Goal: Transaction & Acquisition: Purchase product/service

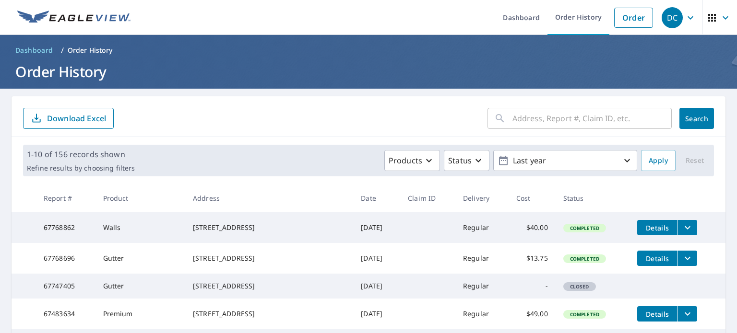
click at [217, 109] on form "​ Search Download Excel" at bounding box center [368, 118] width 691 height 21
click at [629, 18] on link "Order" at bounding box center [633, 18] width 39 height 20
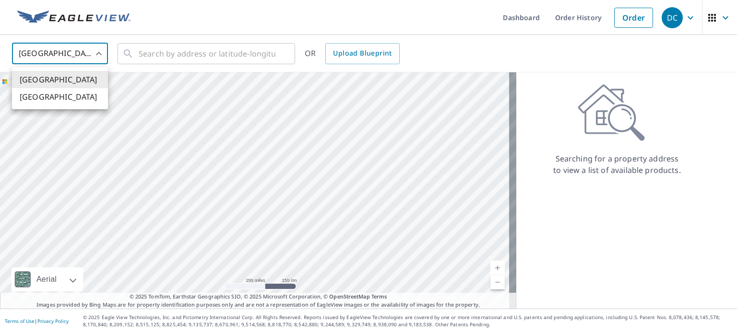
click at [77, 52] on body "DC DC Dashboard Order History Order DC United States US ​ ​ OR Upload Blueprint…" at bounding box center [368, 166] width 737 height 333
click at [75, 99] on li "[GEOGRAPHIC_DATA]" at bounding box center [60, 96] width 96 height 17
type input "CA"
click at [159, 53] on input "text" at bounding box center [207, 53] width 137 height 27
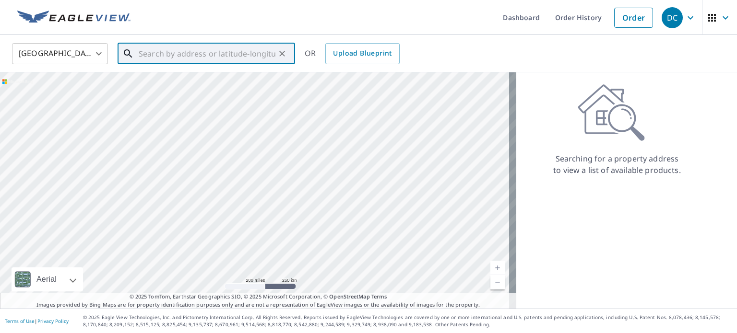
paste input "785 Westridge Drive Invermere, BC V0A 1K4"
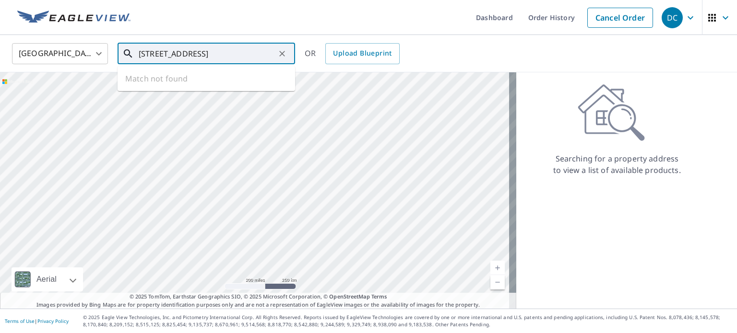
scroll to position [0, 26]
click at [238, 87] on span "785 WESTRIDGE DR INVERMERE BC V0A1K4" at bounding box center [212, 82] width 151 height 12
type input "785 WESTRIDGE DR INVERMERE BC V0A1K4"
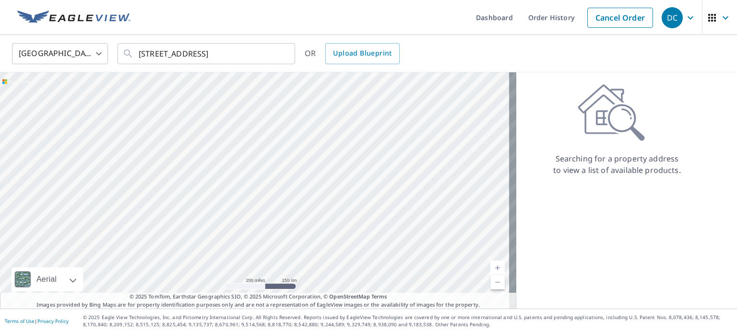
scroll to position [0, 0]
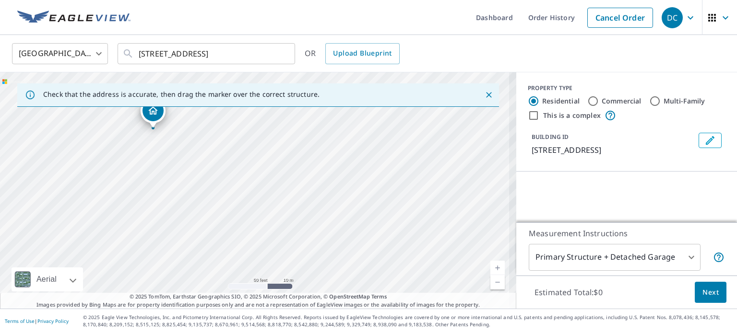
drag, startPoint x: 163, startPoint y: 156, endPoint x: 356, endPoint y: 211, distance: 200.4
click at [356, 211] on div "785 WESTRIDGE DR INVERMERE BC V0A1K4" at bounding box center [258, 190] width 516 height 237
drag, startPoint x: 212, startPoint y: 176, endPoint x: 289, endPoint y: 265, distance: 117.7
click at [289, 265] on div "785 WESTRIDGE DR INVERMERE BC V0A1K4" at bounding box center [258, 190] width 516 height 237
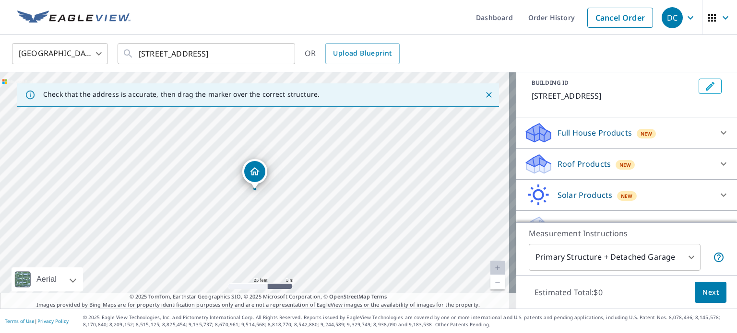
scroll to position [59, 0]
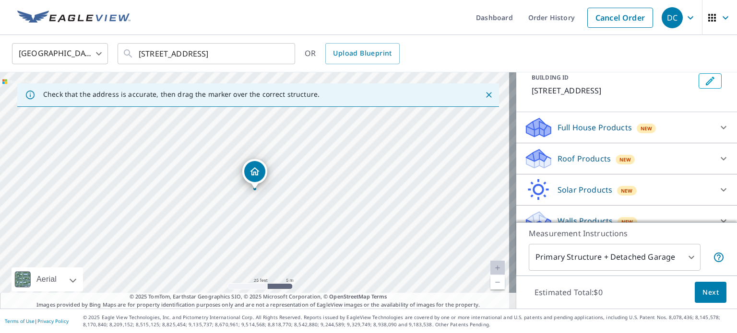
click at [588, 165] on p "Roof Products" at bounding box center [584, 159] width 53 height 12
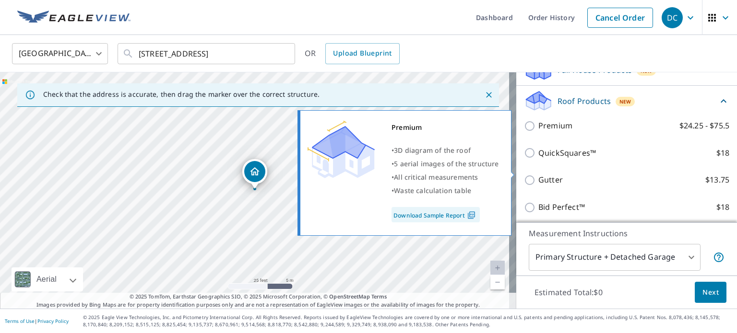
scroll to position [120, 0]
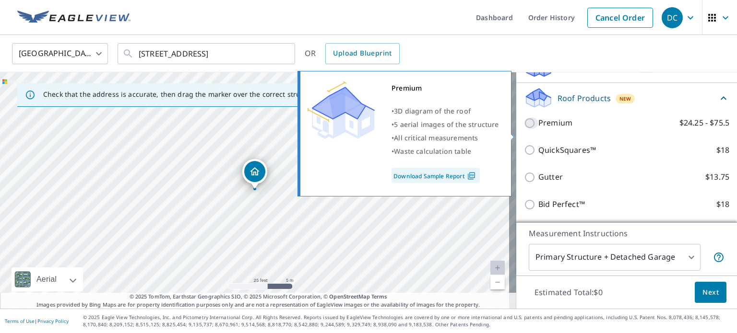
click at [529, 129] on input "Premium $24.25 - $75.5" at bounding box center [531, 124] width 14 height 12
checkbox input "true"
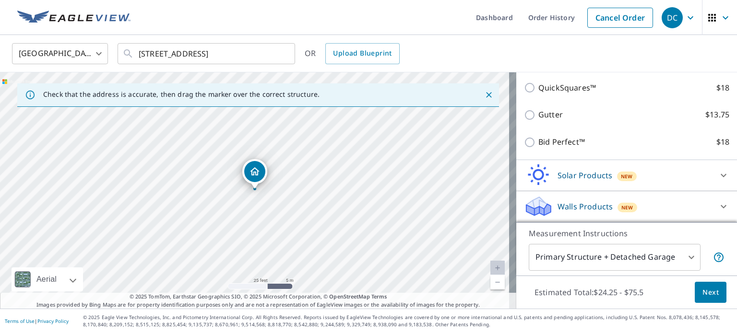
scroll to position [228, 0]
click at [702, 294] on span "Next" at bounding box center [710, 293] width 16 height 12
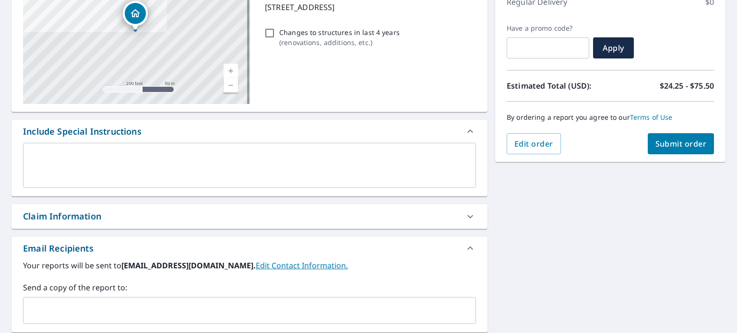
scroll to position [132, 0]
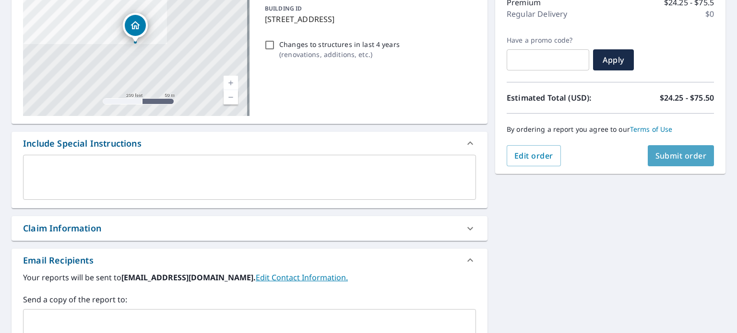
click at [667, 159] on span "Submit order" at bounding box center [680, 156] width 51 height 11
